Goal: Transaction & Acquisition: Purchase product/service

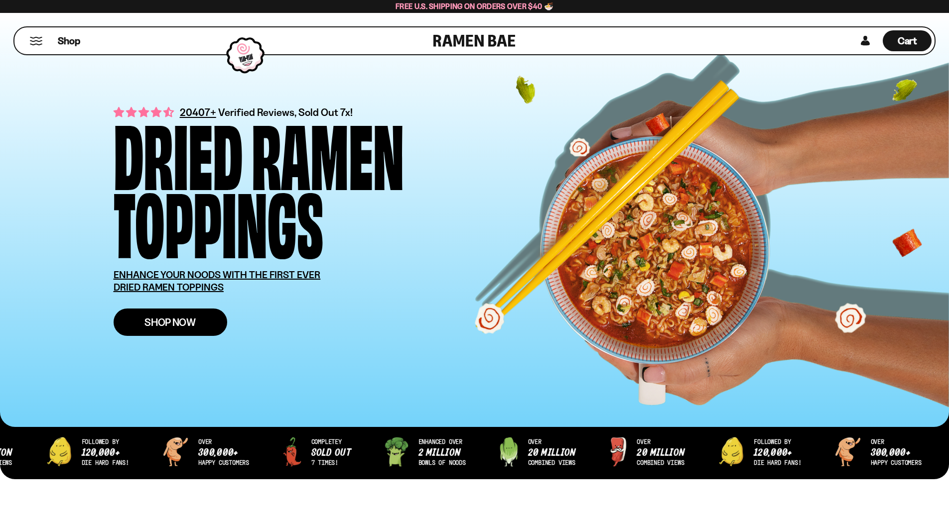
click at [159, 325] on span "Shop Now" at bounding box center [169, 322] width 51 height 10
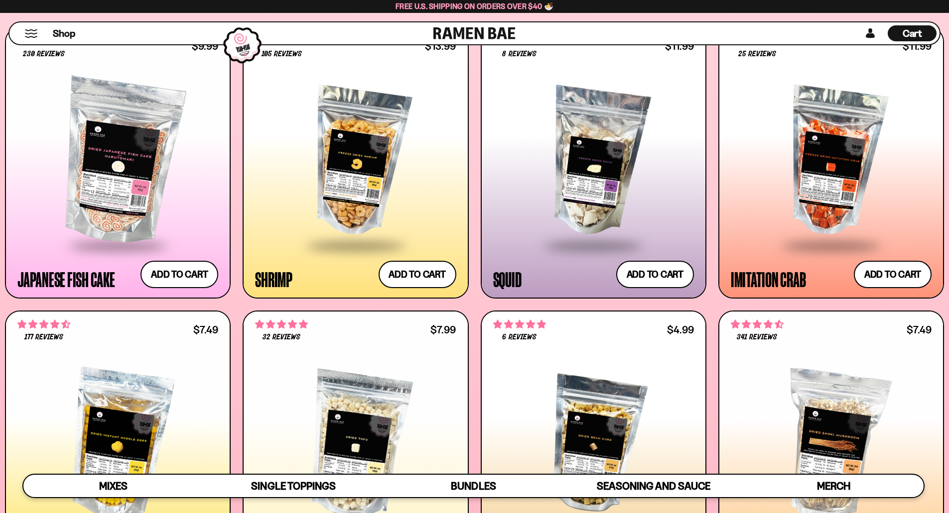
scroll to position [1095, 0]
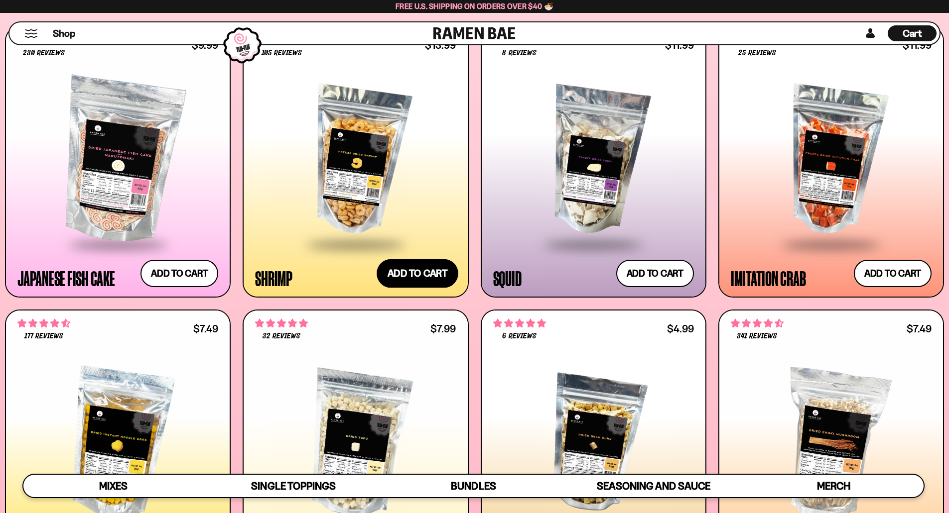
click at [391, 271] on button "Add to cart Add ― Regular price $13.99 Regular price Sale price $13.99 Unit pri…" at bounding box center [417, 273] width 82 height 29
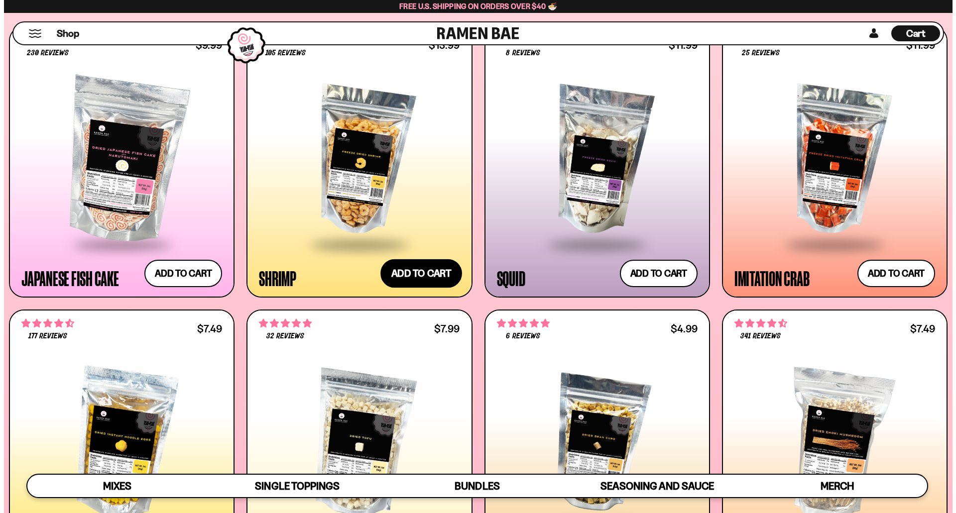
scroll to position [1101, 0]
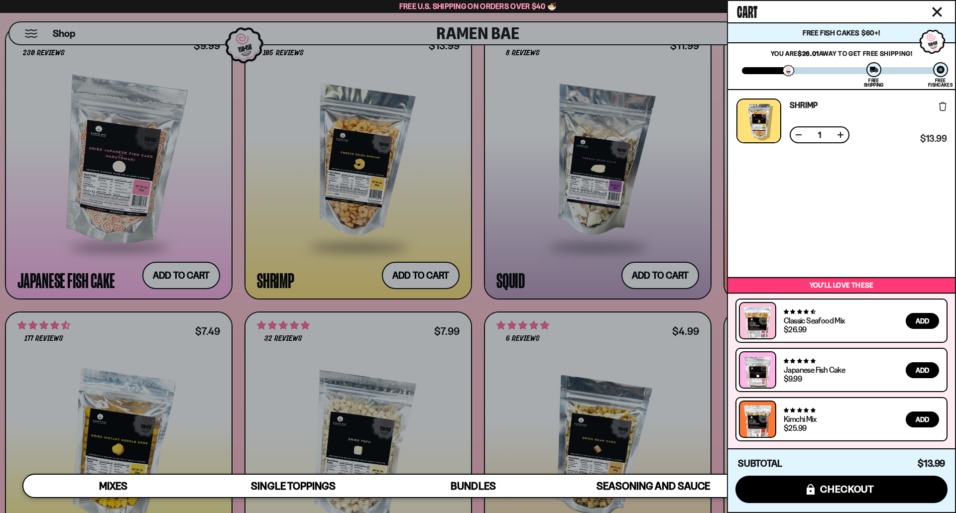
click at [474, 300] on div at bounding box center [478, 256] width 956 height 513
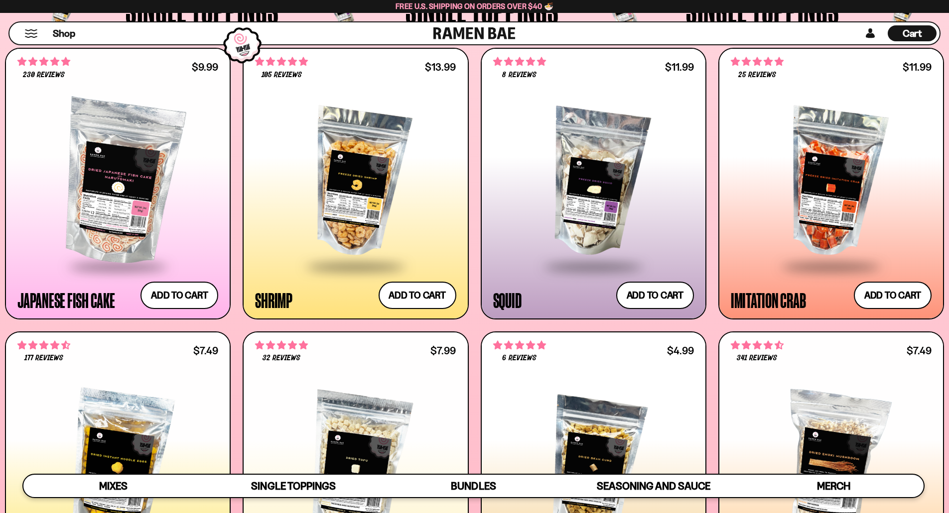
scroll to position [1095, 0]
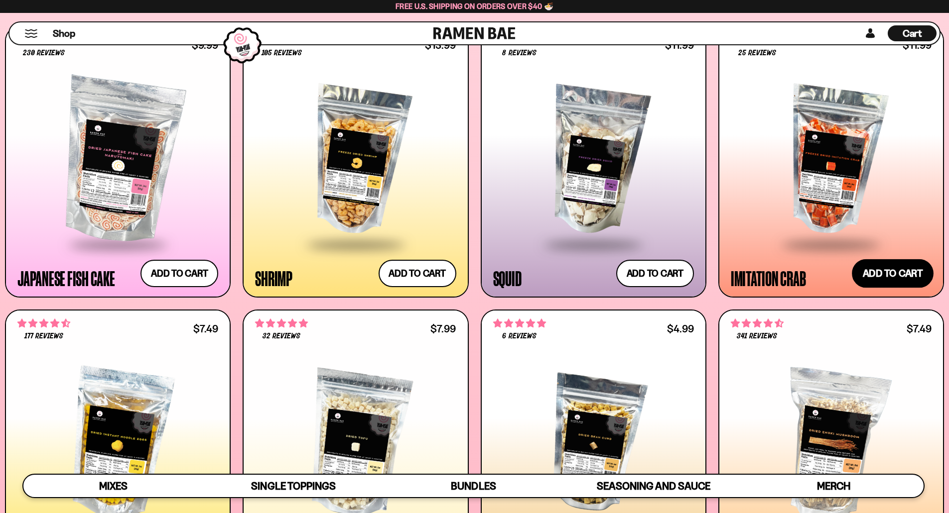
click at [890, 269] on button "Add to cart Add ― Regular price $11.99 Regular price Sale price $11.99 Unit pri…" at bounding box center [892, 273] width 82 height 29
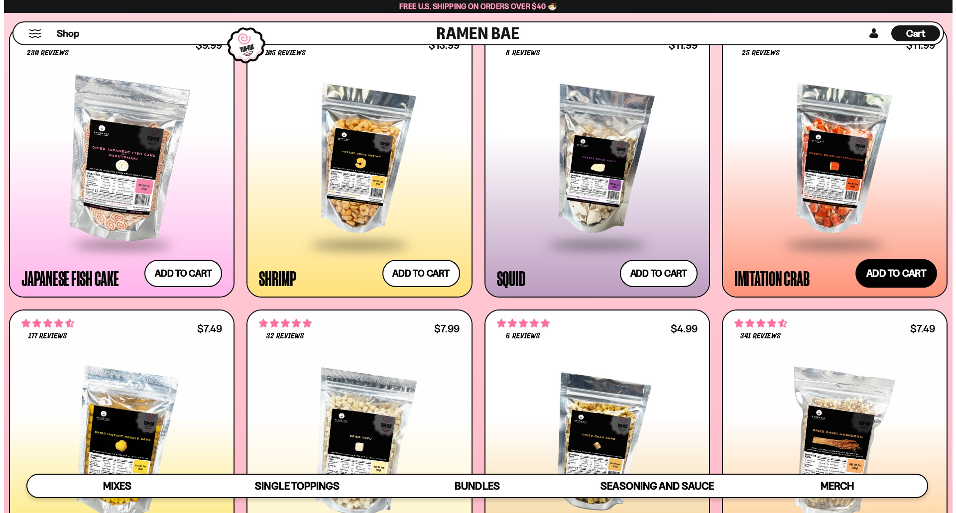
scroll to position [1101, 0]
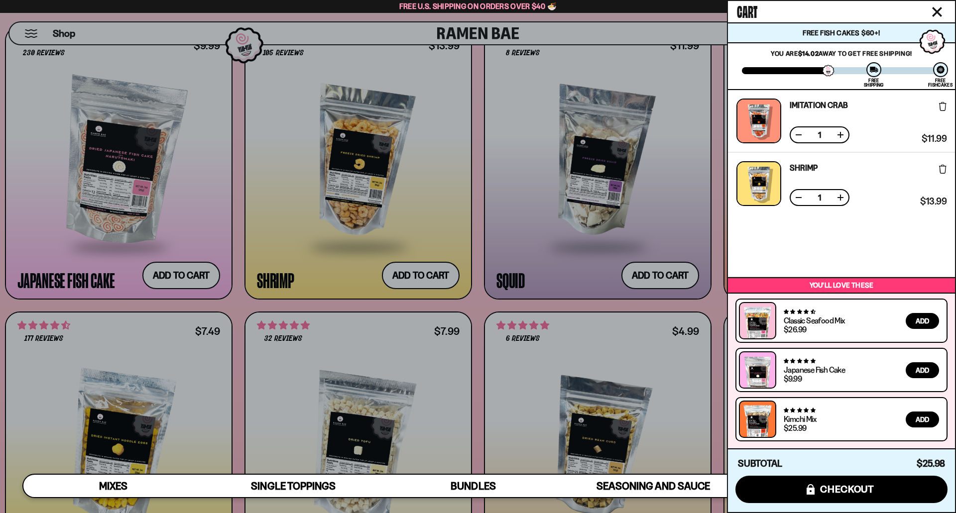
click at [479, 303] on div at bounding box center [478, 256] width 956 height 513
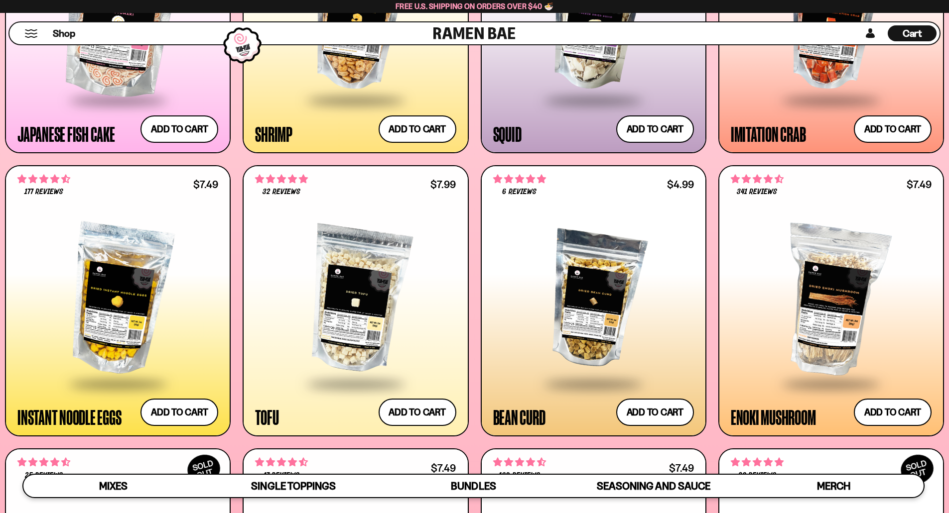
scroll to position [1295, 0]
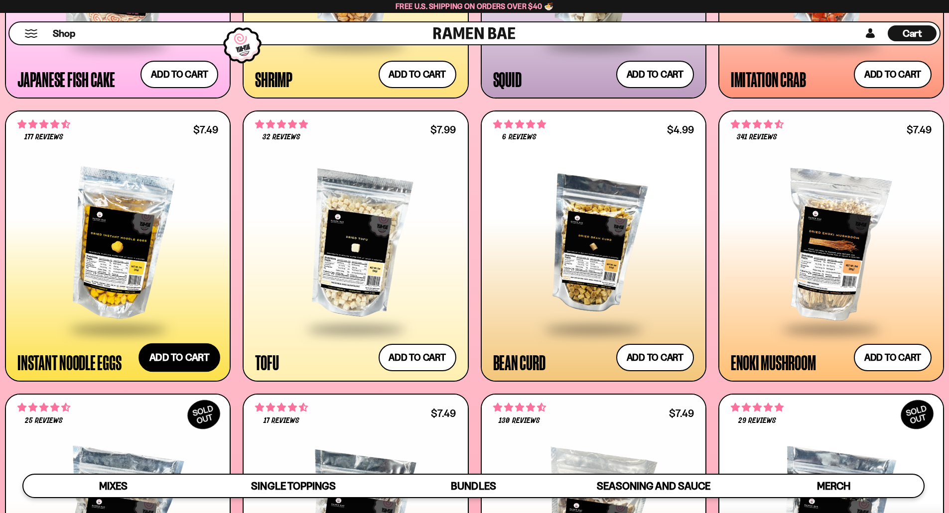
click at [163, 358] on button "Add to cart Add ― Regular price $7.49 Regular price Sale price $7.49 Unit price…" at bounding box center [179, 358] width 82 height 29
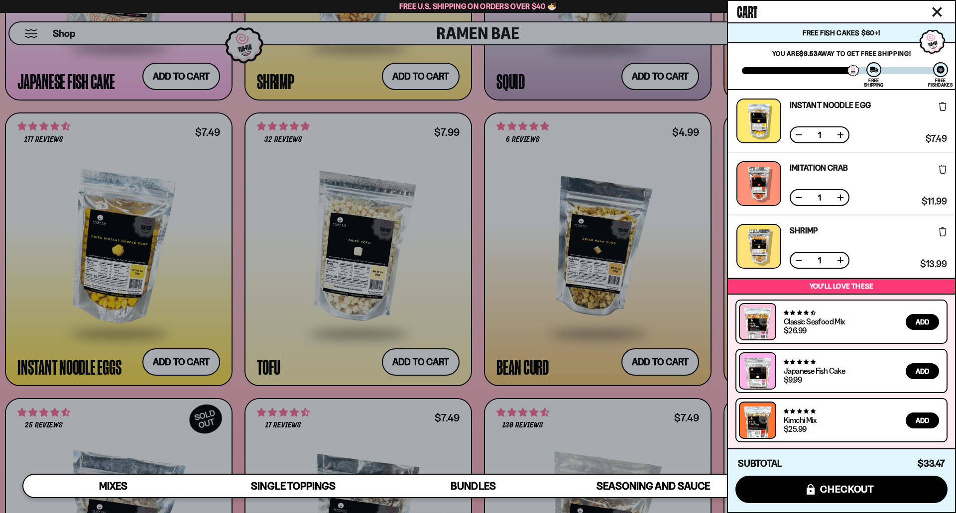
scroll to position [1, 0]
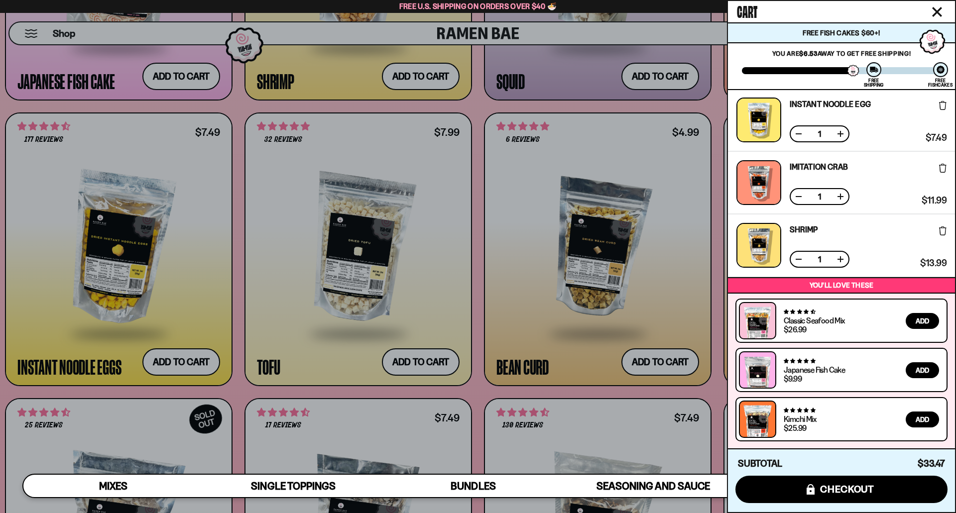
click at [474, 315] on div at bounding box center [478, 256] width 956 height 513
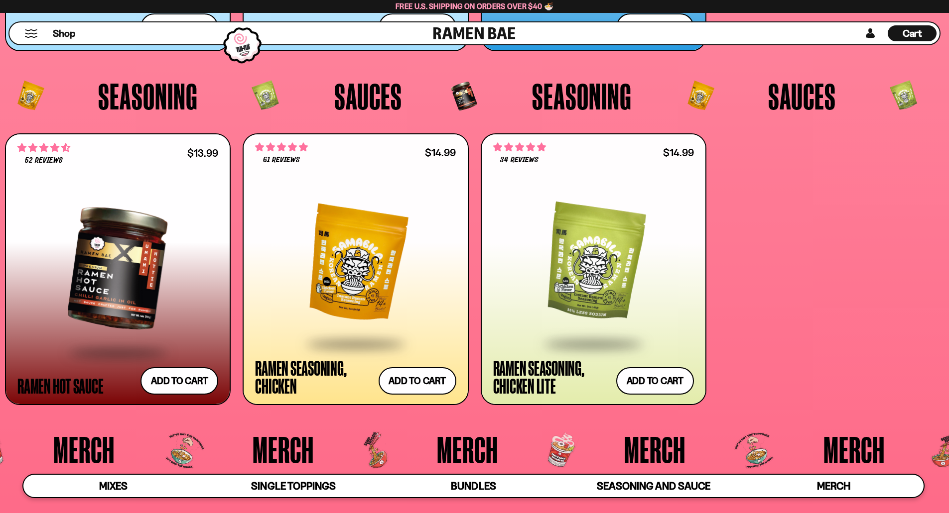
scroll to position [2838, 0]
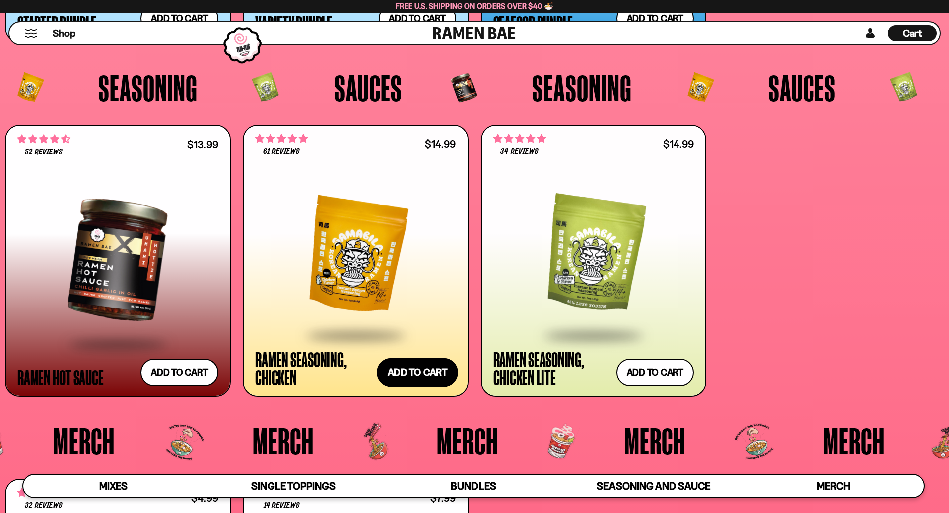
click at [418, 376] on button "Add to cart Add ― Regular price $14.99 Regular price Sale price $14.99 Unit pri…" at bounding box center [417, 372] width 82 height 29
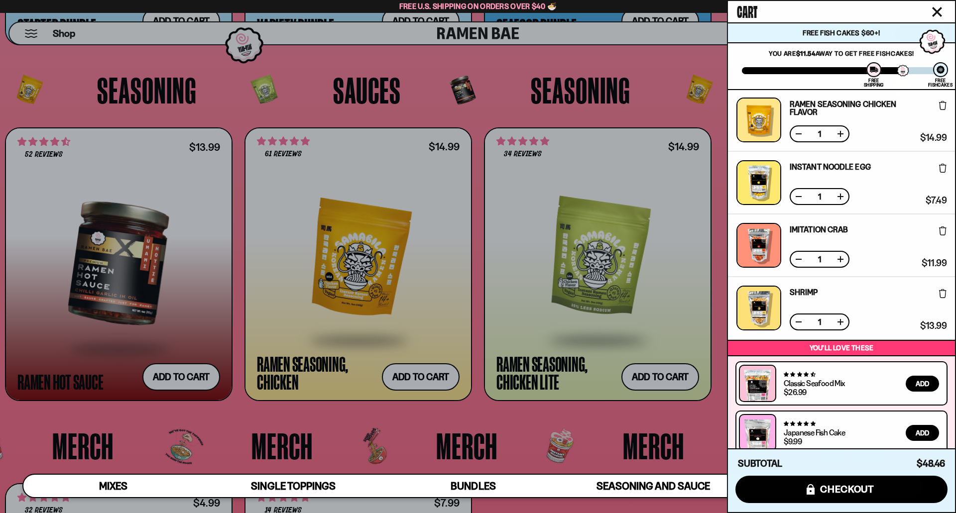
scroll to position [64, 0]
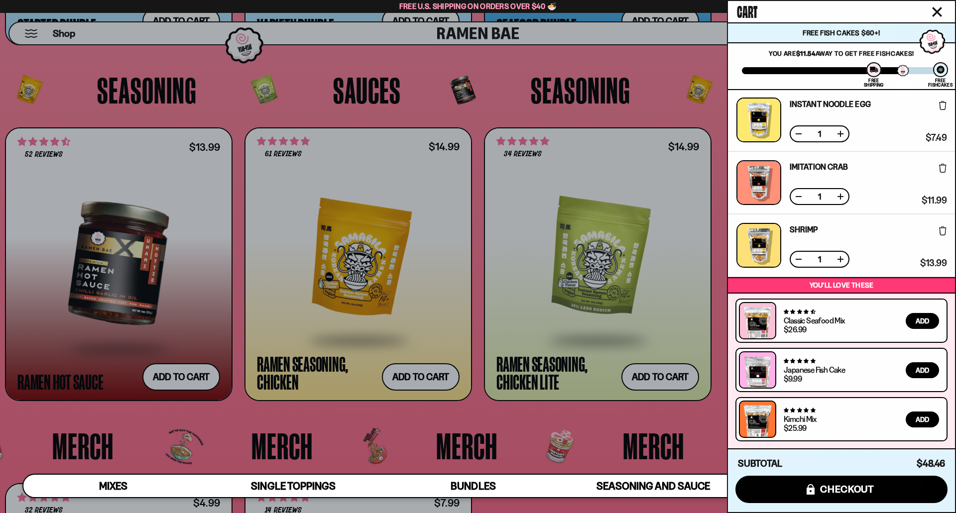
click at [478, 379] on div at bounding box center [478, 256] width 956 height 513
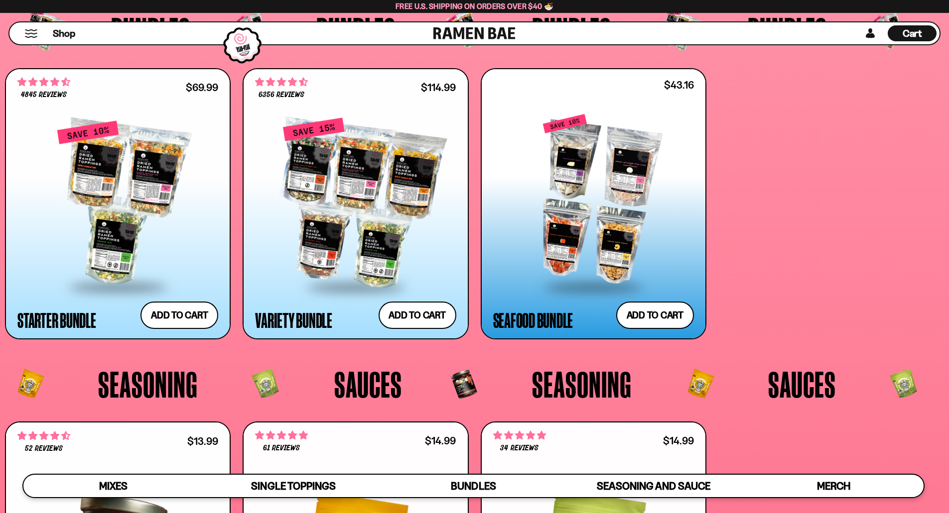
scroll to position [2539, 0]
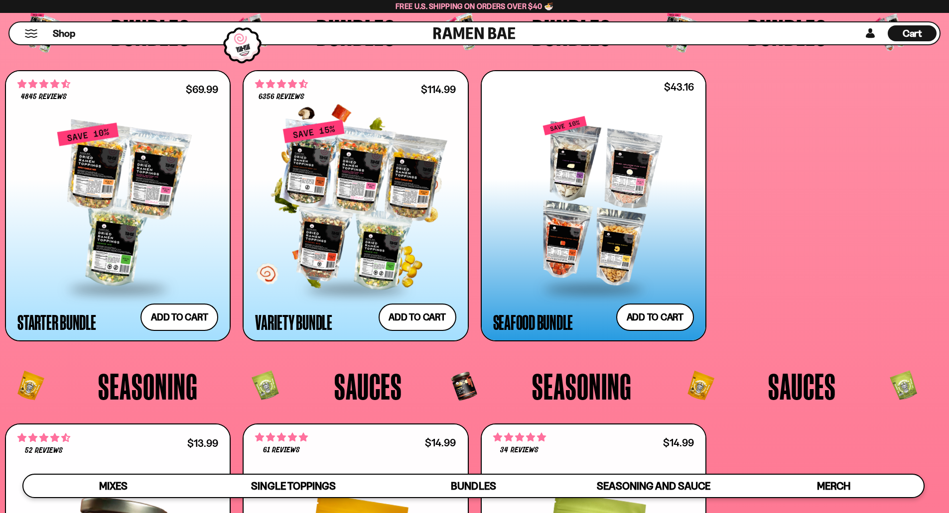
click at [349, 203] on div at bounding box center [355, 205] width 201 height 166
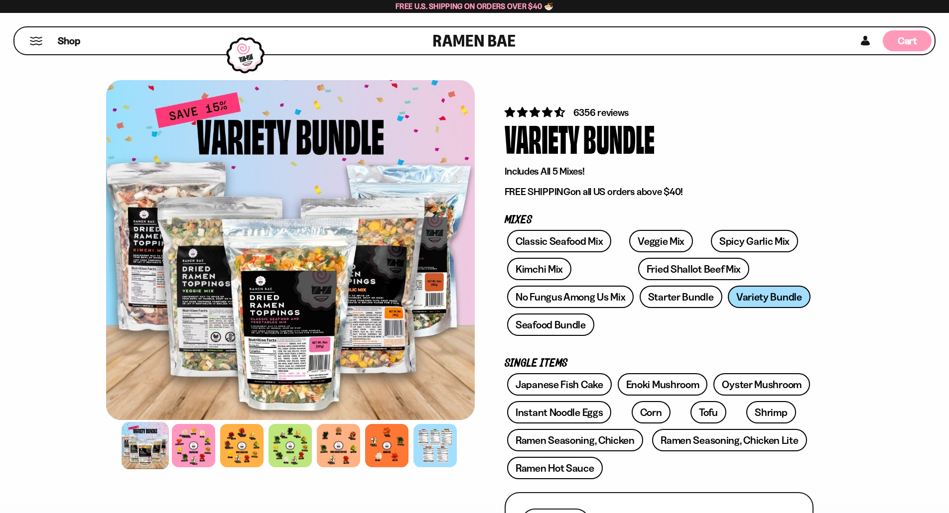
click at [899, 44] on span "Cart" at bounding box center [906, 41] width 19 height 12
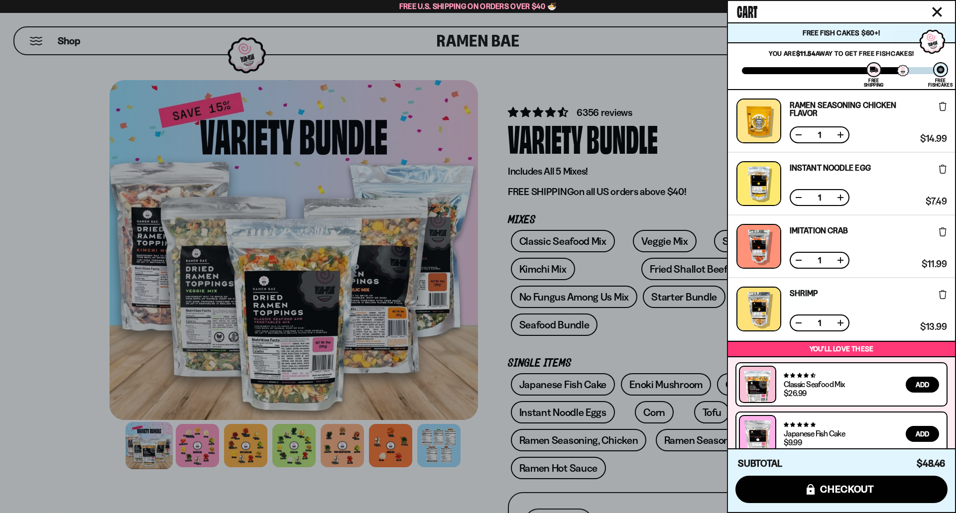
click at [489, 329] on div at bounding box center [478, 256] width 956 height 513
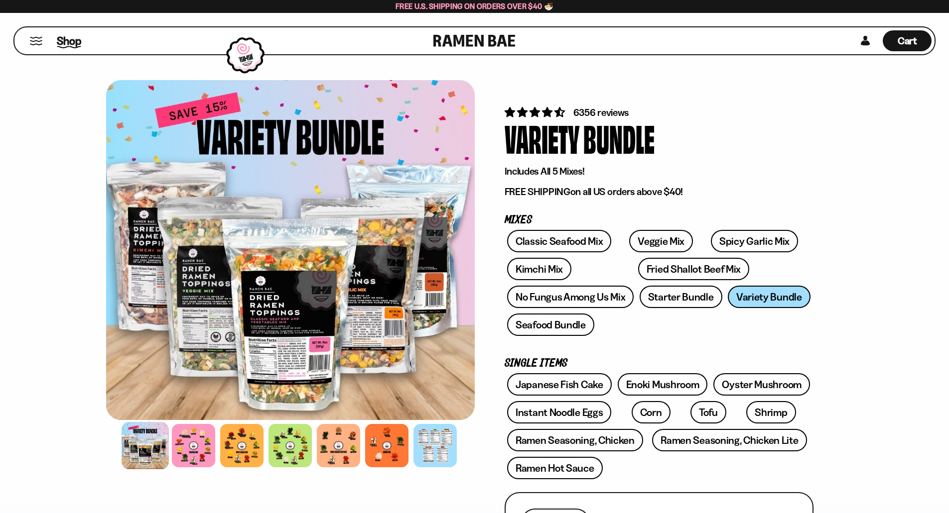
click at [63, 44] on span "Shop" at bounding box center [69, 40] width 24 height 15
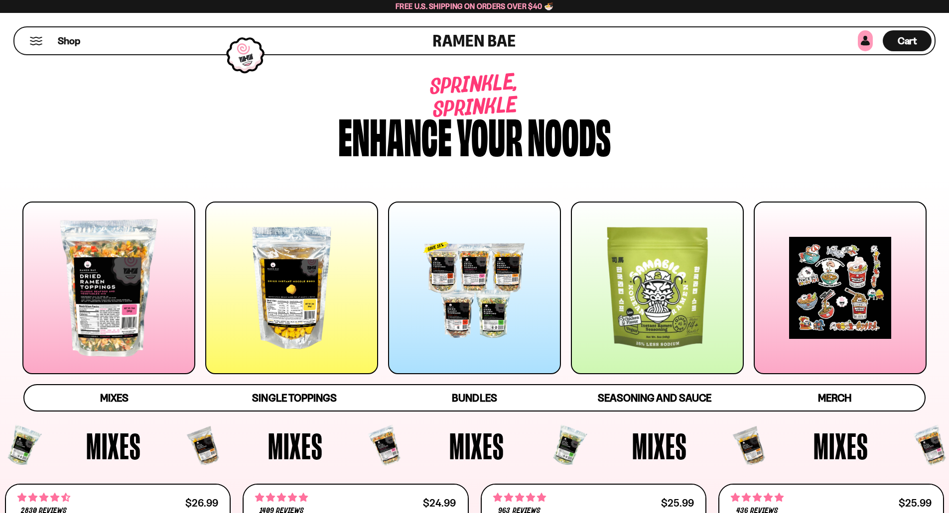
click at [865, 40] on link at bounding box center [864, 40] width 15 height 21
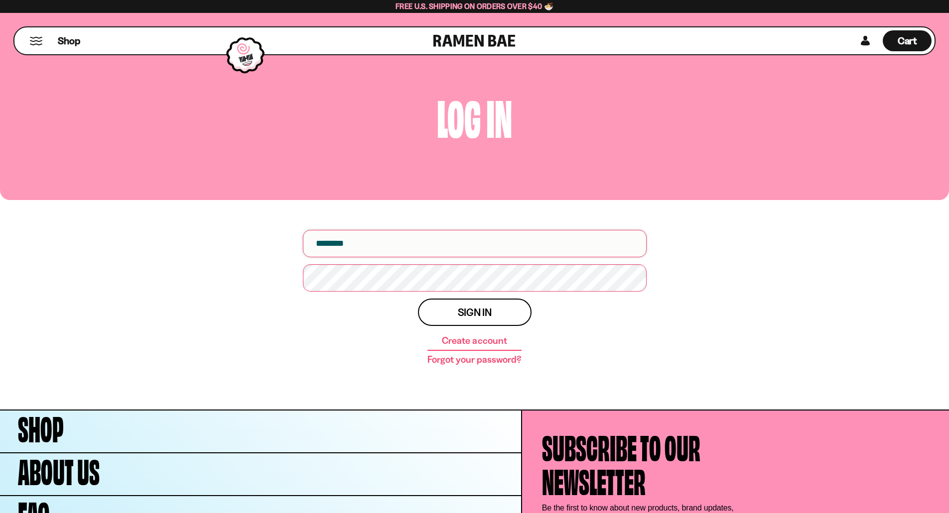
click at [344, 242] on input "email" at bounding box center [475, 243] width 344 height 27
click at [357, 241] on input "email" at bounding box center [475, 243] width 344 height 27
type input "**********"
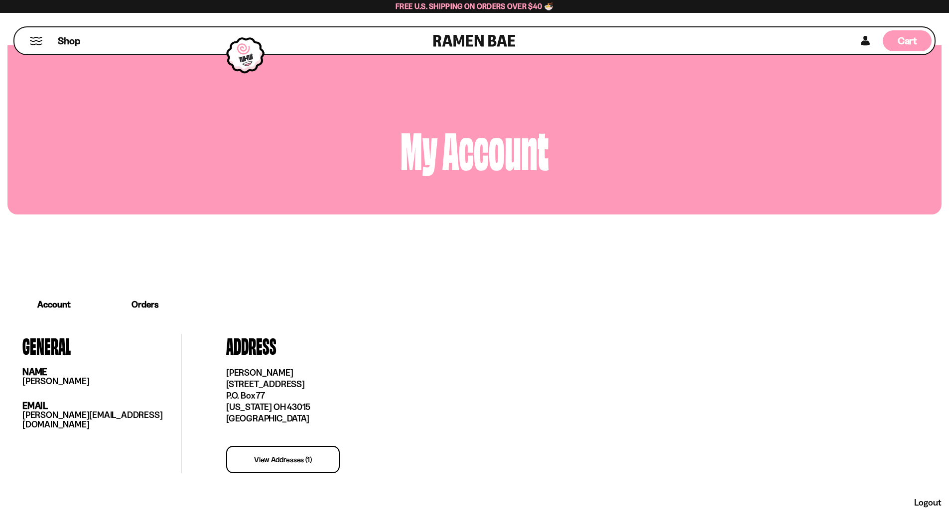
click at [905, 39] on span "Cart" at bounding box center [906, 41] width 19 height 12
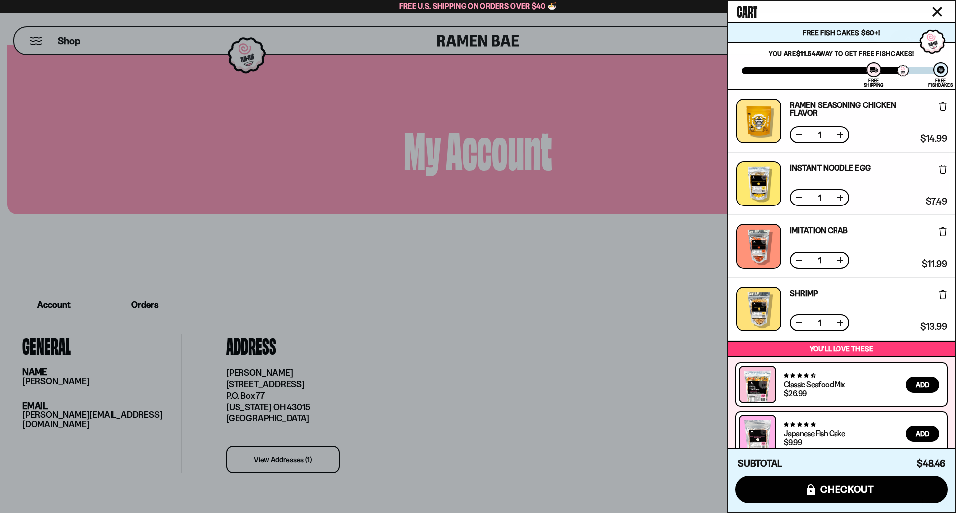
click at [531, 300] on div at bounding box center [478, 256] width 956 height 513
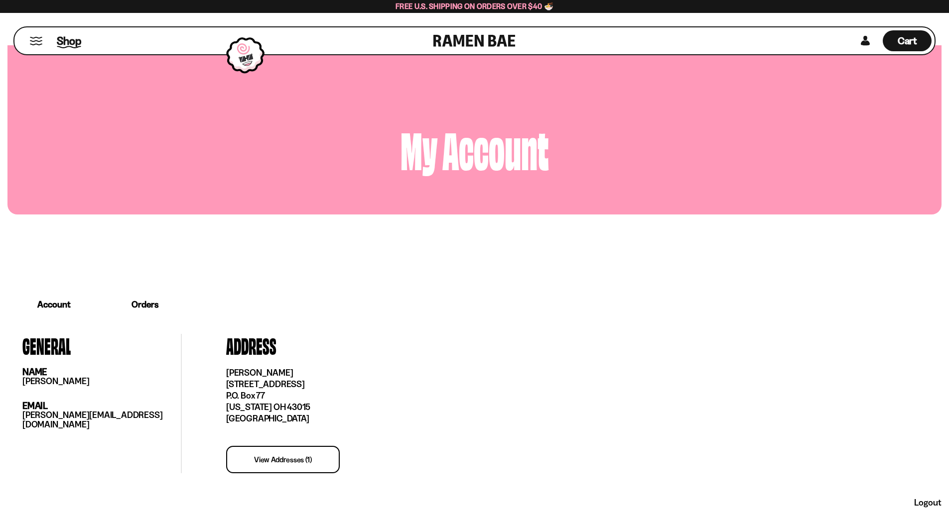
click at [67, 39] on span "Shop" at bounding box center [69, 40] width 24 height 15
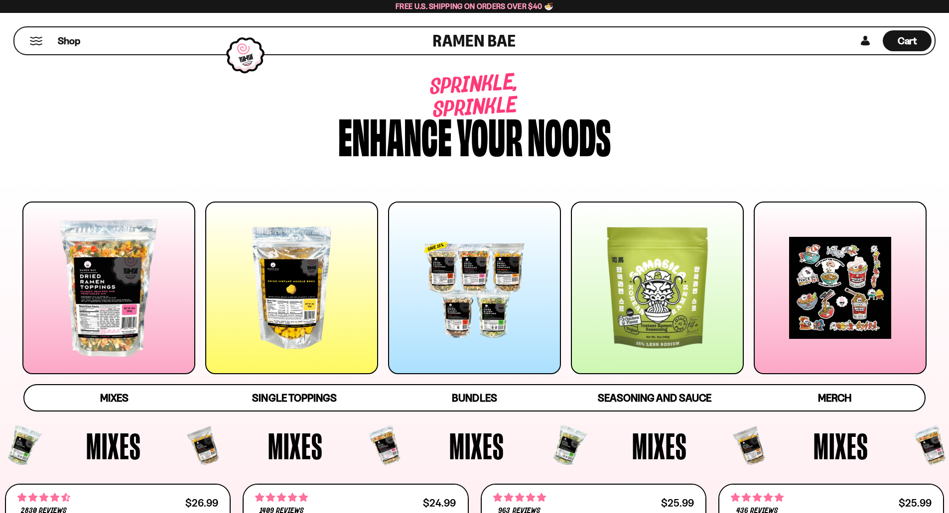
click at [280, 297] on div at bounding box center [291, 288] width 173 height 173
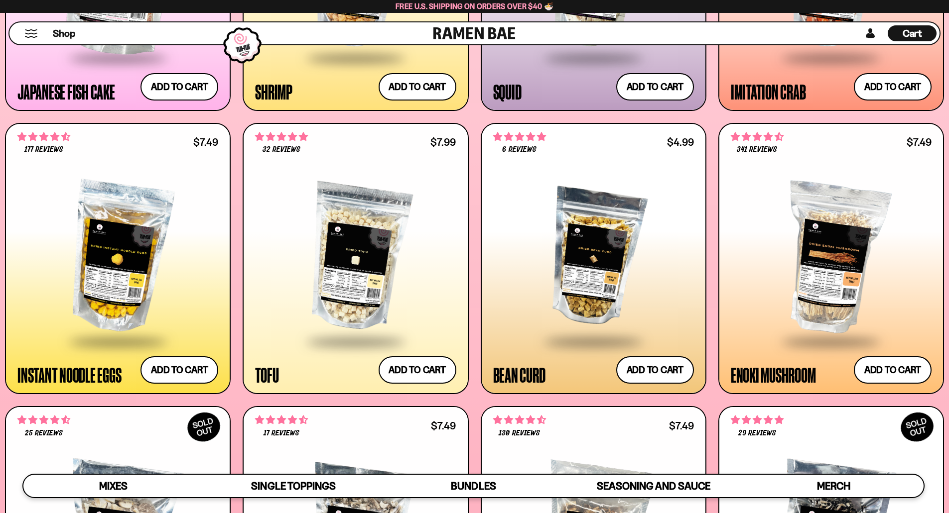
scroll to position [1311, 0]
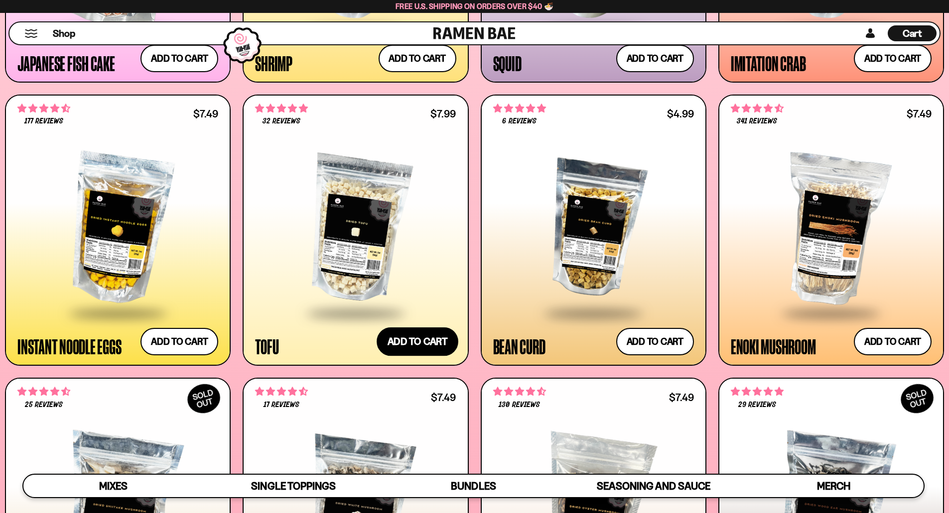
click at [411, 344] on button "Add to cart Add ― Regular price $7.99 Regular price Sale price $7.99 Unit price…" at bounding box center [417, 342] width 82 height 29
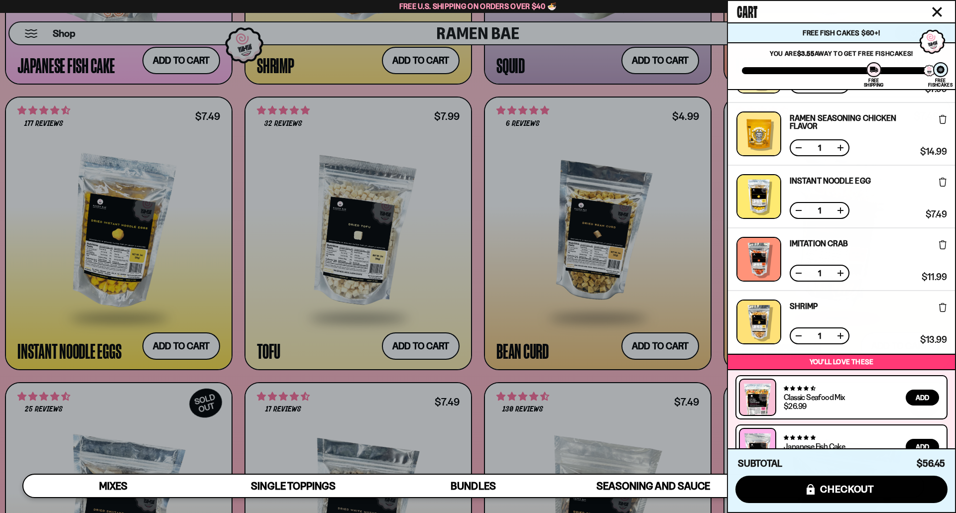
scroll to position [100, 0]
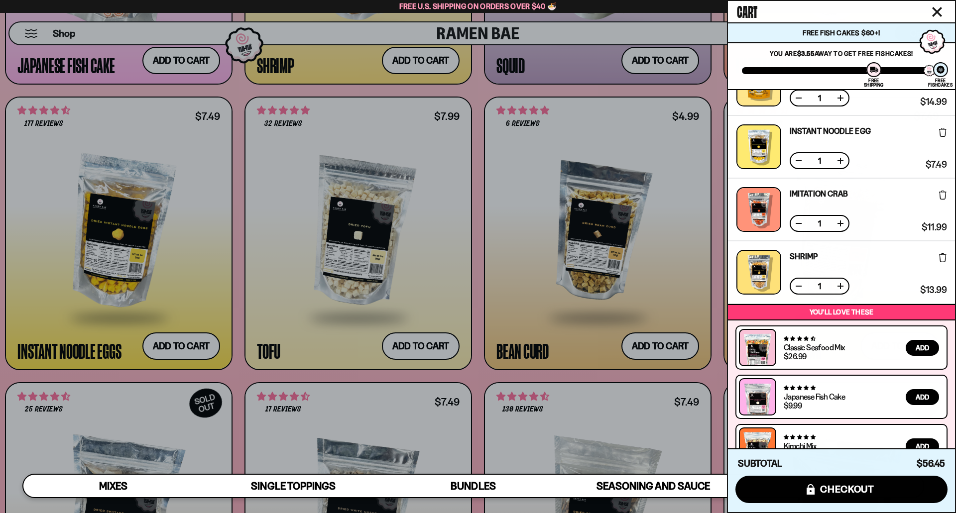
click at [472, 262] on div at bounding box center [478, 256] width 956 height 513
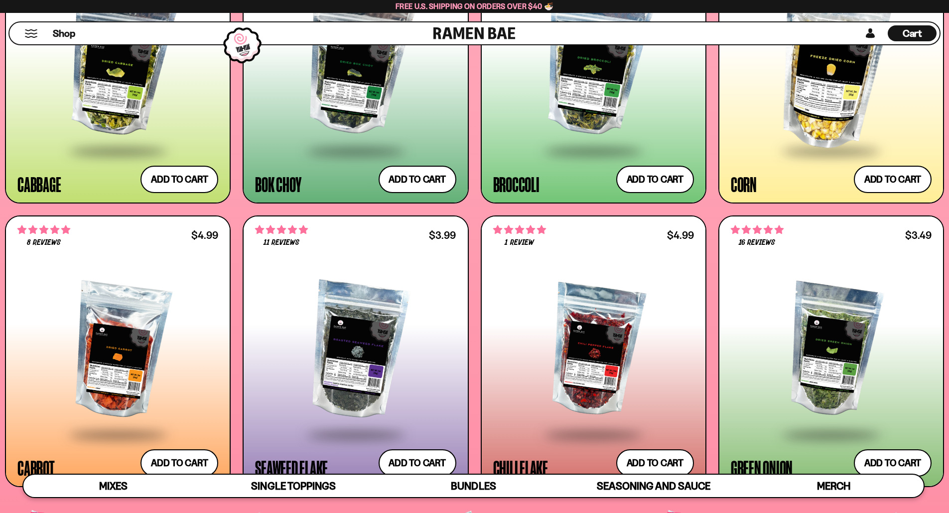
scroll to position [2057, 0]
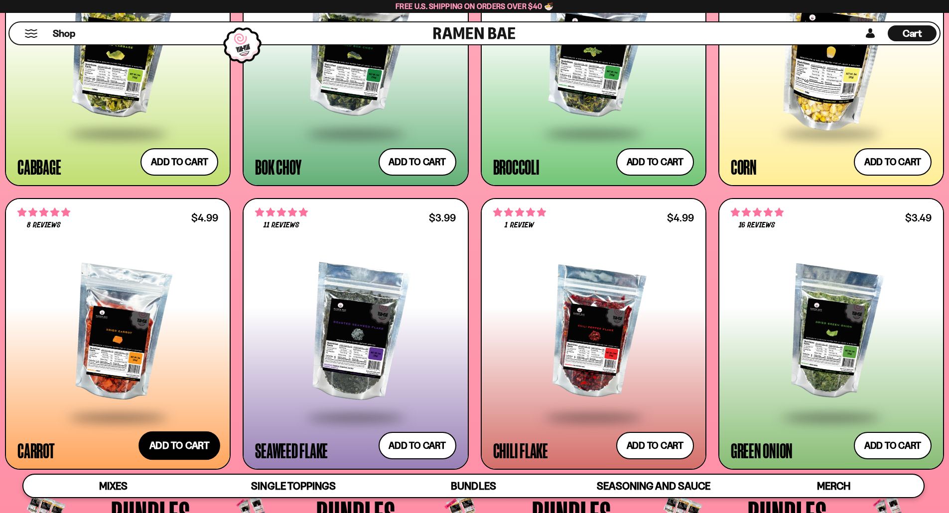
click at [185, 446] on button "Add to cart Add ― Regular price $4.99 Regular price Sale price $4.99 Unit price…" at bounding box center [179, 445] width 82 height 29
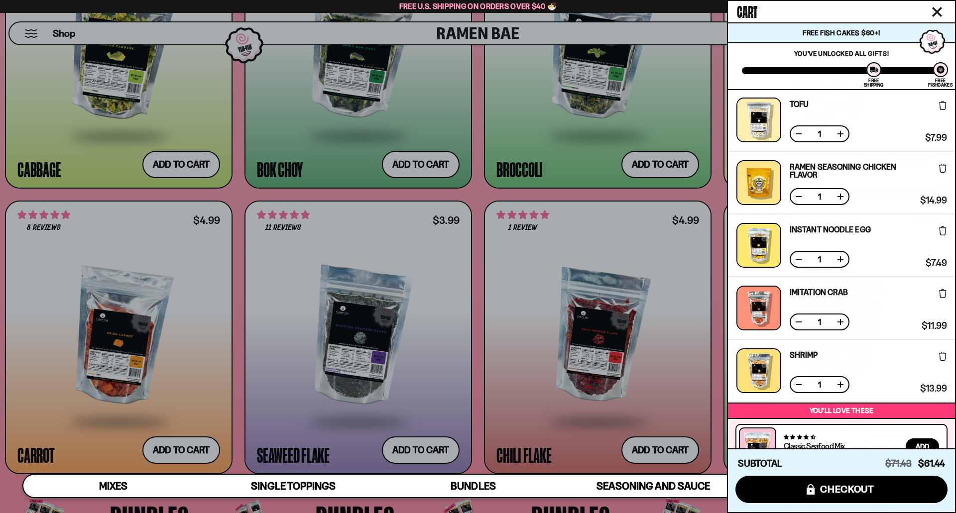
scroll to position [0, 0]
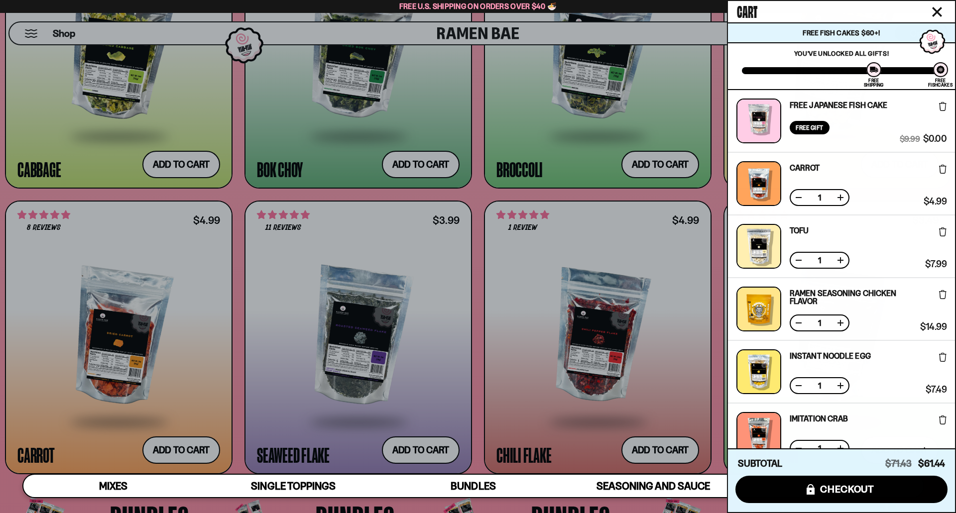
click at [477, 192] on div at bounding box center [478, 256] width 956 height 513
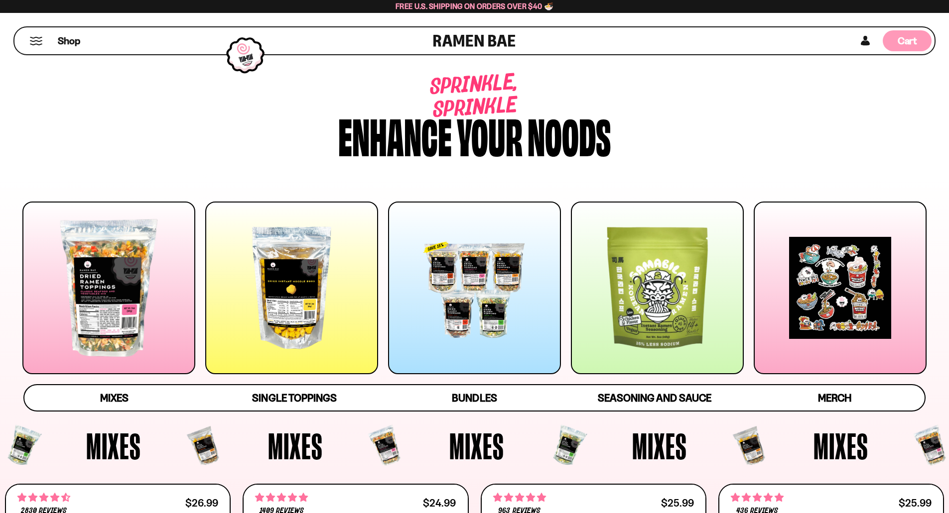
click at [898, 39] on span "Cart" at bounding box center [906, 41] width 19 height 12
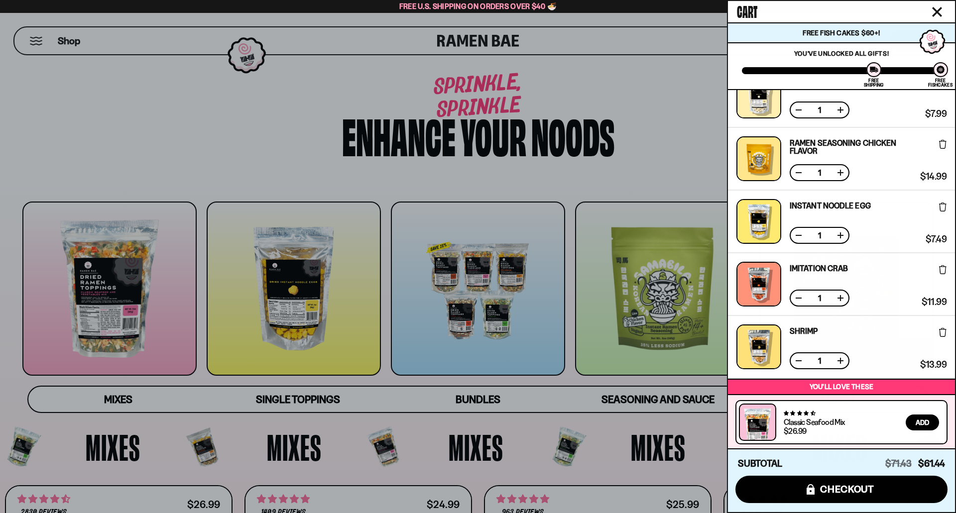
scroll to position [252, 0]
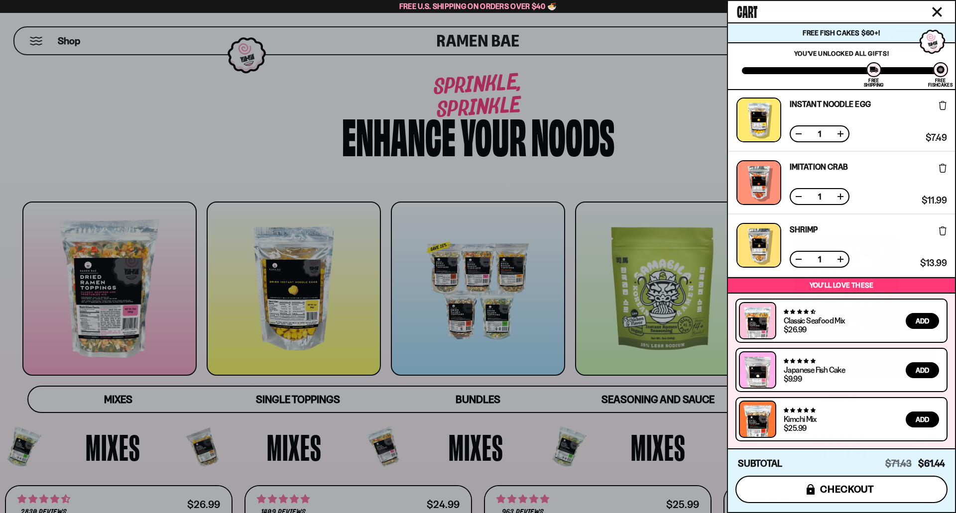
click at [834, 488] on span "checkout" at bounding box center [847, 489] width 54 height 11
